Goal: Information Seeking & Learning: Learn about a topic

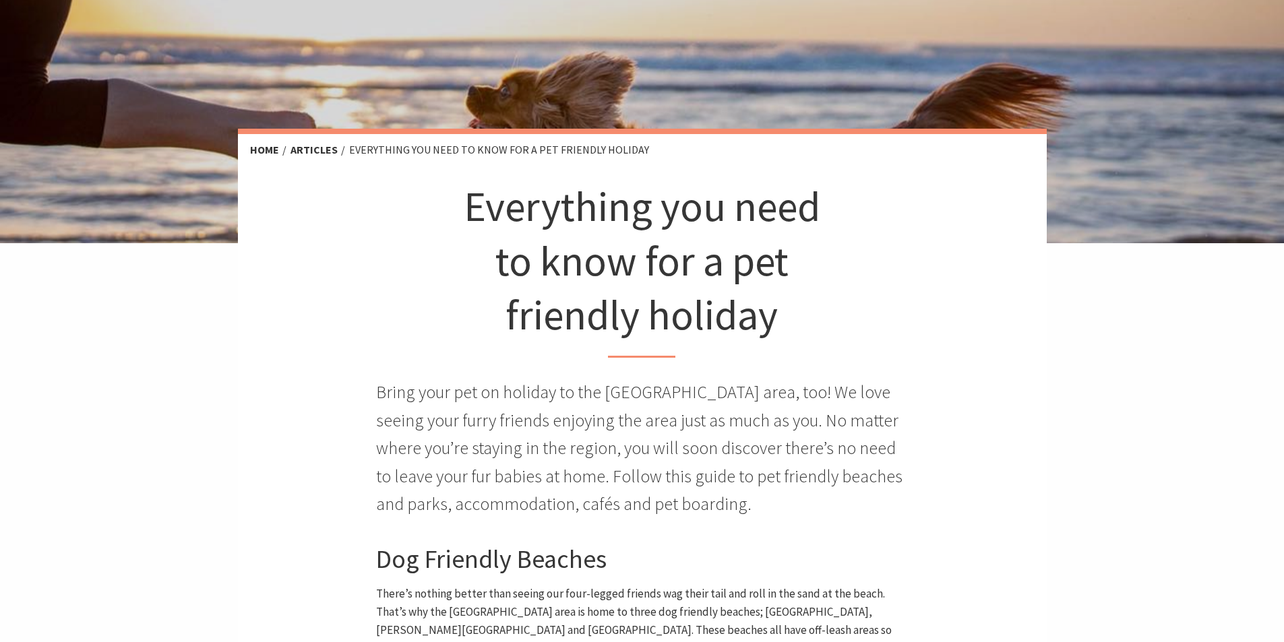
scroll to position [404, 0]
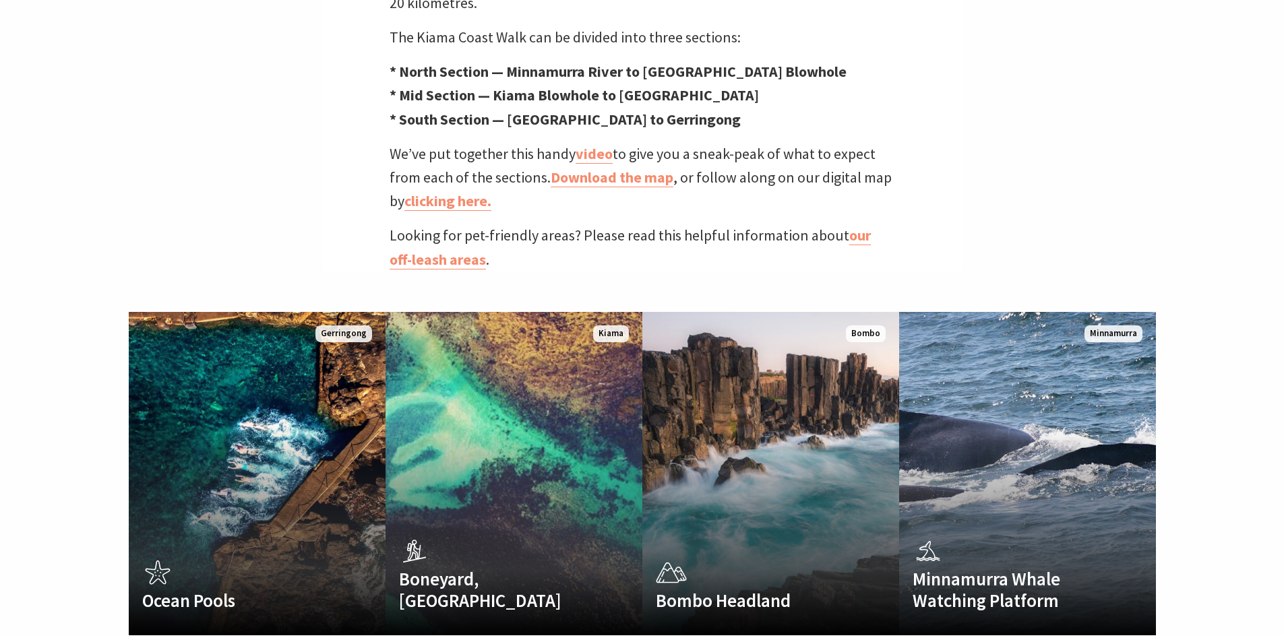
scroll to position [674, 0]
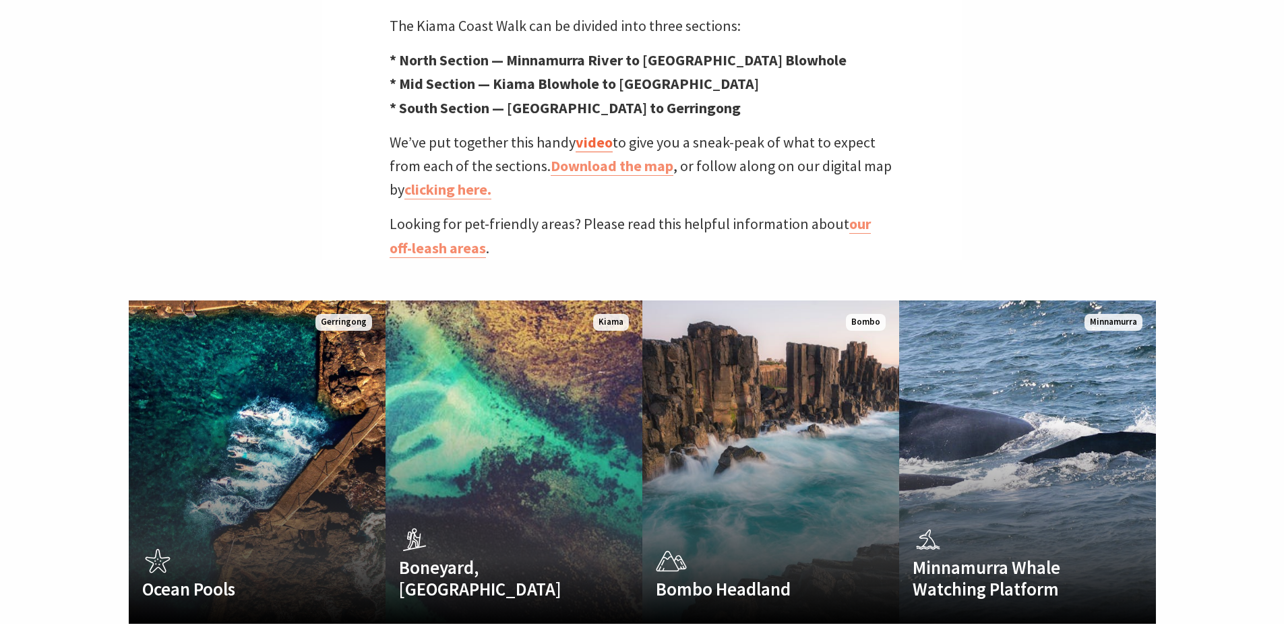
click at [593, 133] on link "video" at bounding box center [593, 143] width 37 height 20
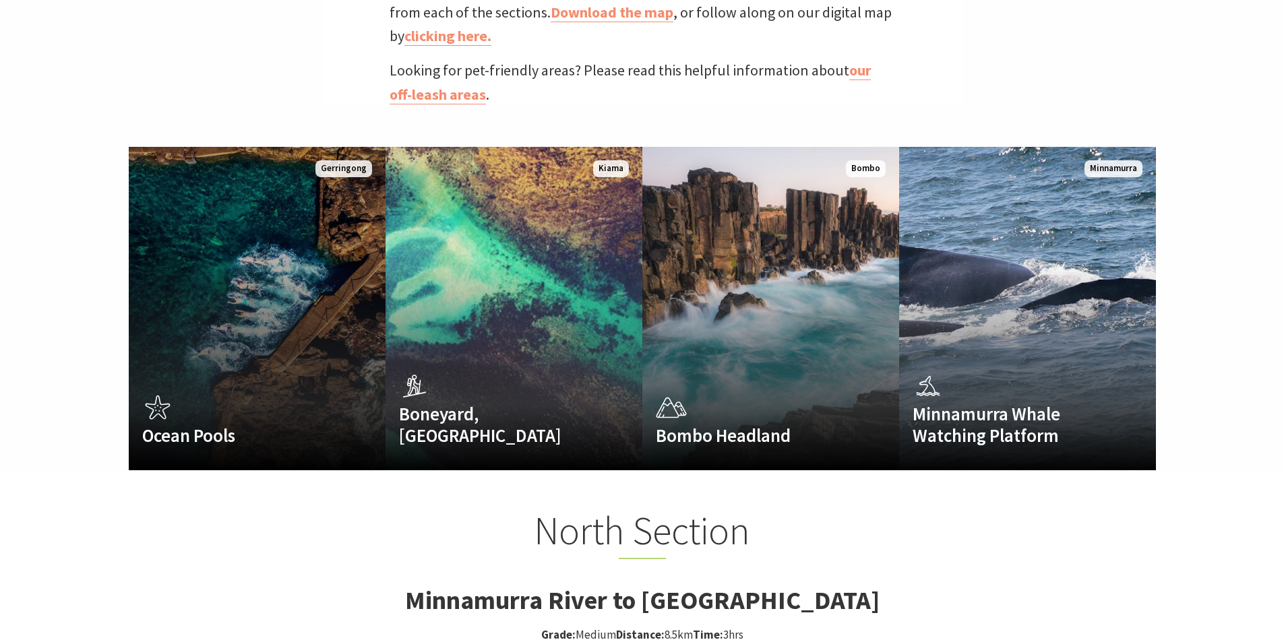
scroll to position [539, 0]
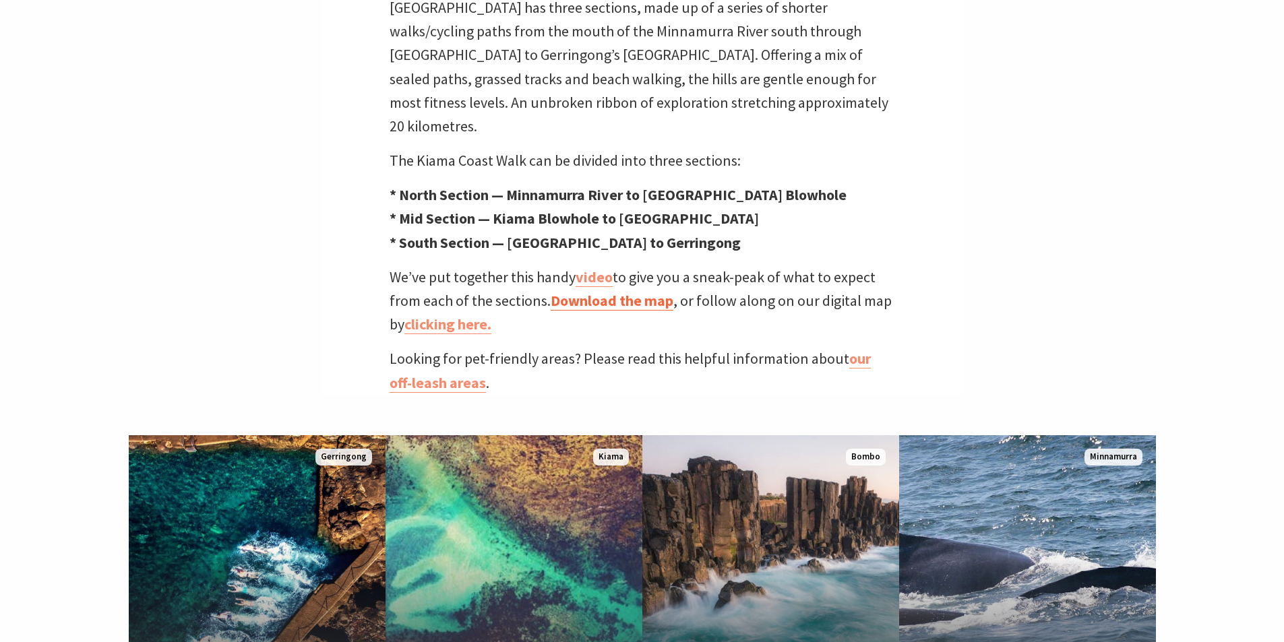
click at [640, 291] on link "Download the map" at bounding box center [612, 301] width 123 height 20
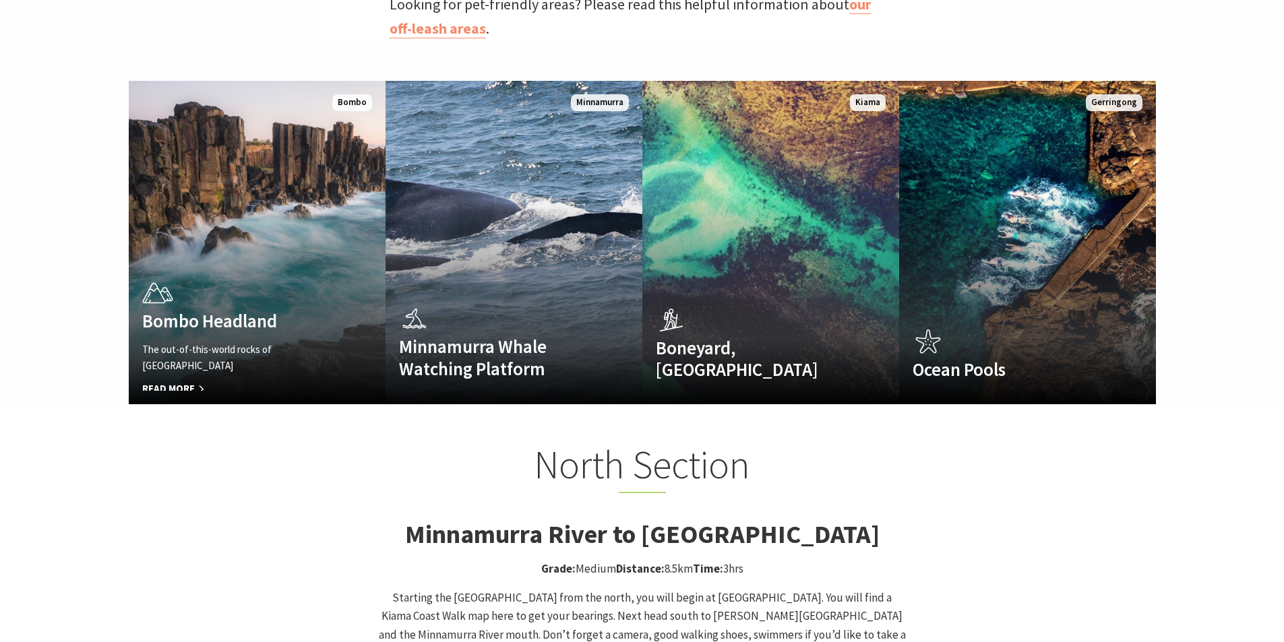
scroll to position [875, 0]
